Goal: Information Seeking & Learning: Learn about a topic

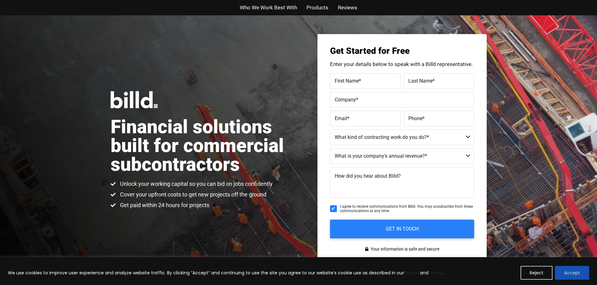
click at [573, 272] on button "Accept" at bounding box center [572, 273] width 34 height 14
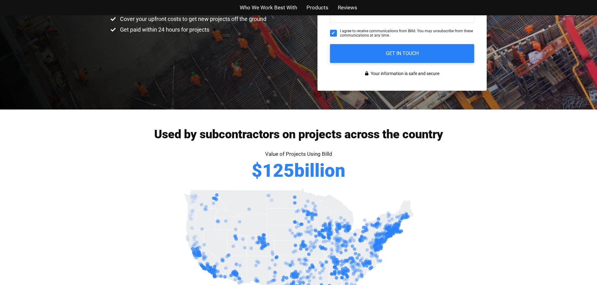
scroll to position [188, 0]
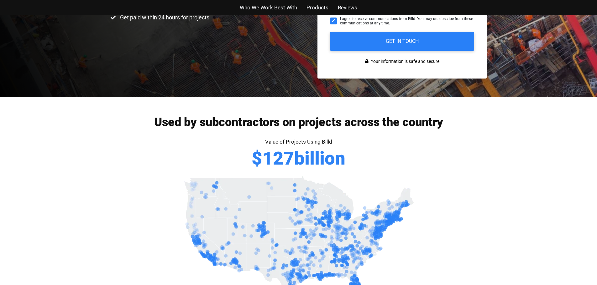
click at [269, 8] on span "Who We Work Best With" at bounding box center [268, 7] width 57 height 9
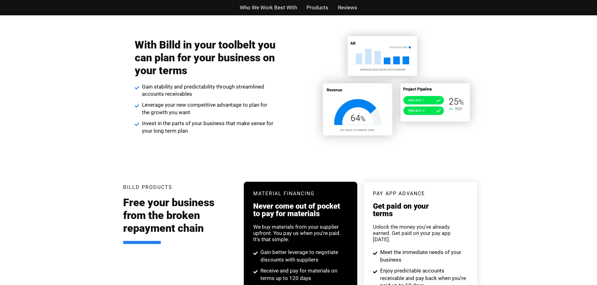
scroll to position [1017, 0]
